Goal: Information Seeking & Learning: Learn about a topic

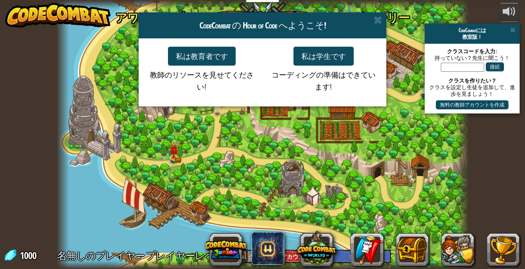
select select "ja"
click at [310, 53] on button "私は学生です" at bounding box center [324, 56] width 60 height 19
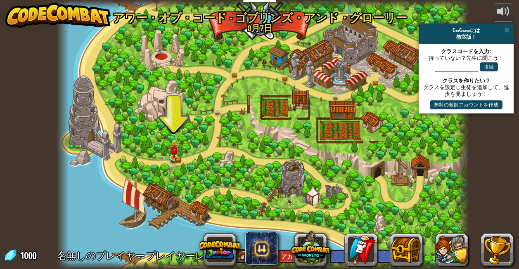
click at [163, 150] on div at bounding box center [263, 134] width 412 height 269
click at [178, 150] on img at bounding box center [174, 145] width 10 height 21
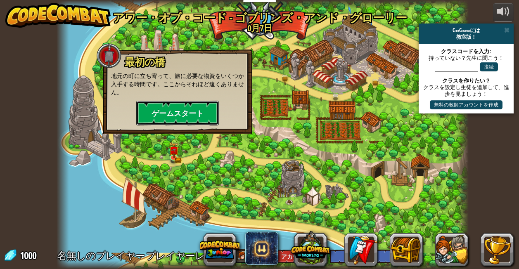
click at [166, 114] on button "ゲームスタート" at bounding box center [177, 113] width 83 height 25
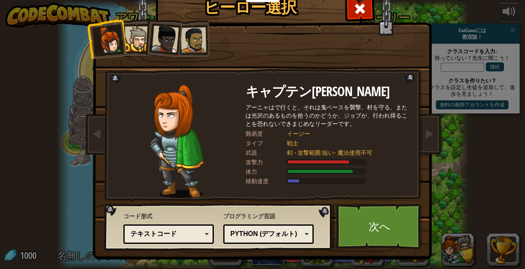
click at [135, 48] on div at bounding box center [137, 38] width 25 height 25
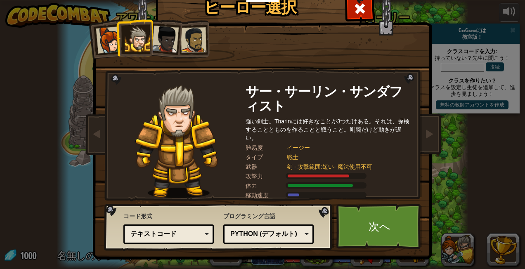
click at [149, 45] on li at bounding box center [134, 38] width 37 height 38
click at [166, 42] on div at bounding box center [165, 39] width 27 height 27
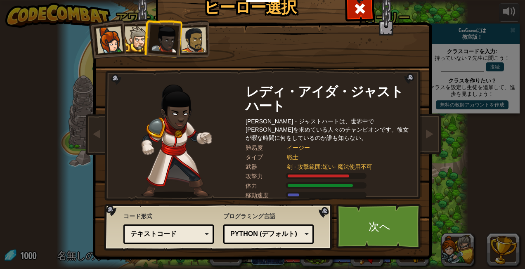
click at [184, 46] on div at bounding box center [194, 40] width 26 height 26
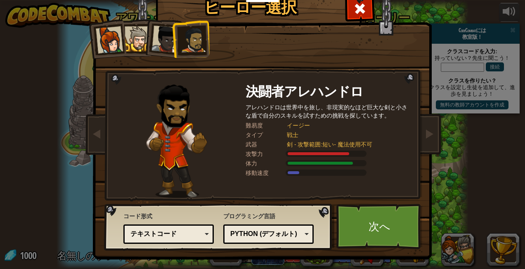
click at [155, 34] on div at bounding box center [165, 39] width 27 height 27
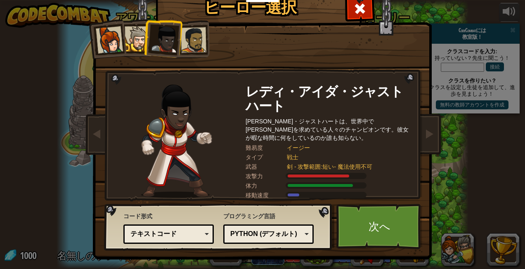
click at [125, 48] on div at bounding box center [137, 38] width 25 height 25
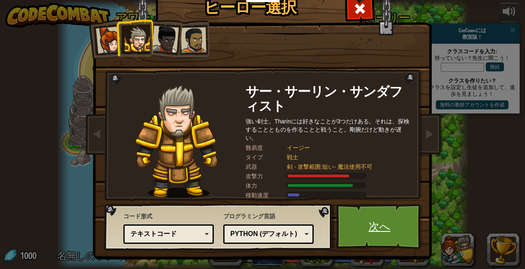
click at [344, 246] on link "次へ" at bounding box center [379, 226] width 86 height 45
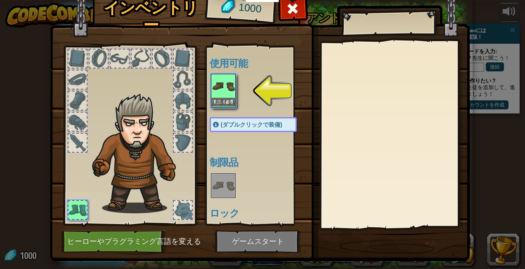
click at [212, 93] on img at bounding box center [223, 86] width 23 height 23
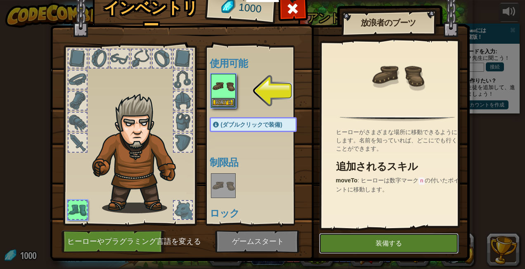
click at [372, 245] on button "装備する" at bounding box center [389, 243] width 140 height 21
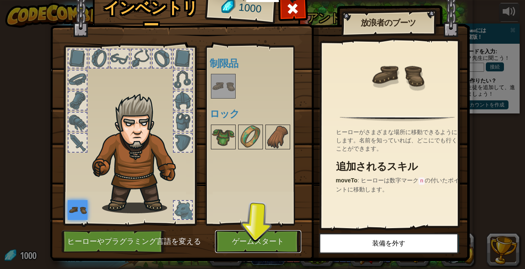
click at [259, 245] on button "ゲームスタート" at bounding box center [258, 241] width 86 height 23
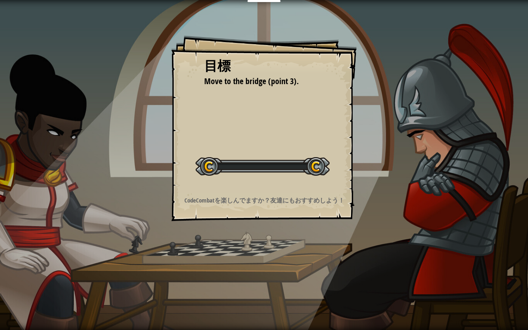
click at [253, 259] on div "目標 Move to the bridge (point 3). レベルスタート Error loading from server. Try refresh…" at bounding box center [264, 165] width 528 height 330
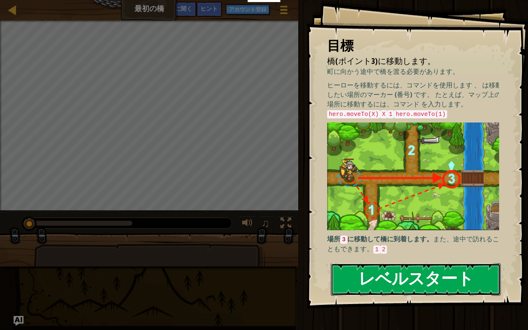
click at [339, 269] on button "レベルスタート" at bounding box center [416, 279] width 170 height 33
